Goal: Task Accomplishment & Management: Use online tool/utility

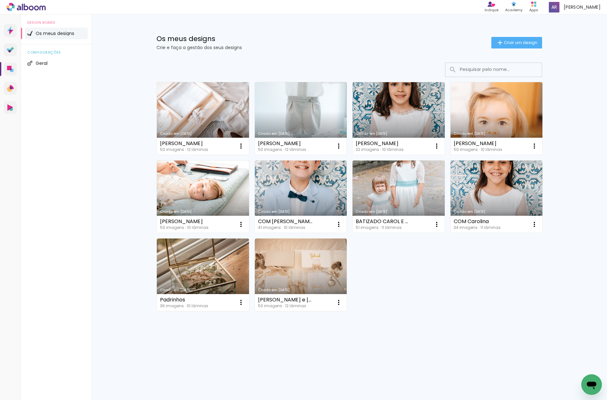
click at [309, 117] on link "Criado em [DATE]" at bounding box center [301, 118] width 92 height 73
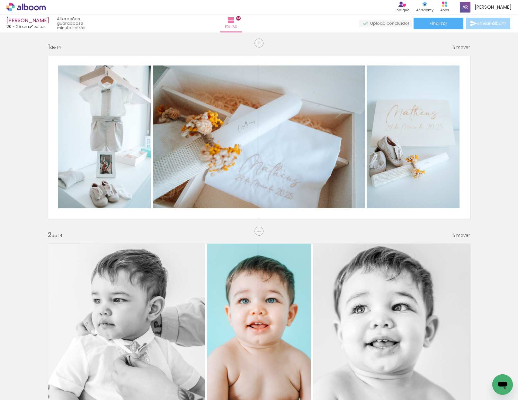
scroll to position [2679, 0]
